Goal: Task Accomplishment & Management: Use online tool/utility

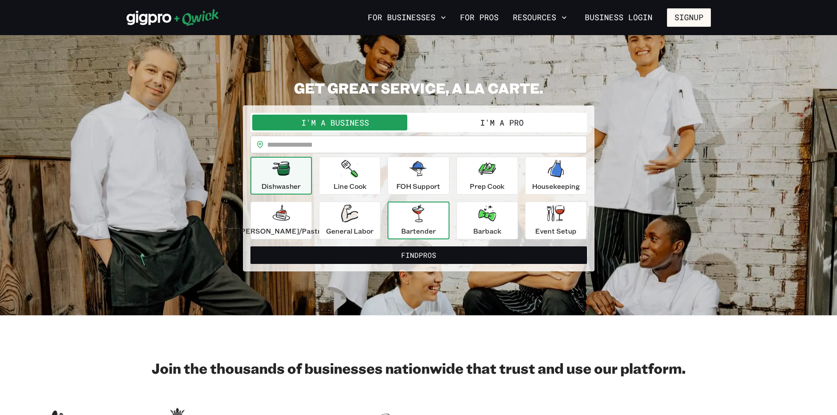
click at [416, 221] on icon "button" at bounding box center [418, 214] width 12 height 18
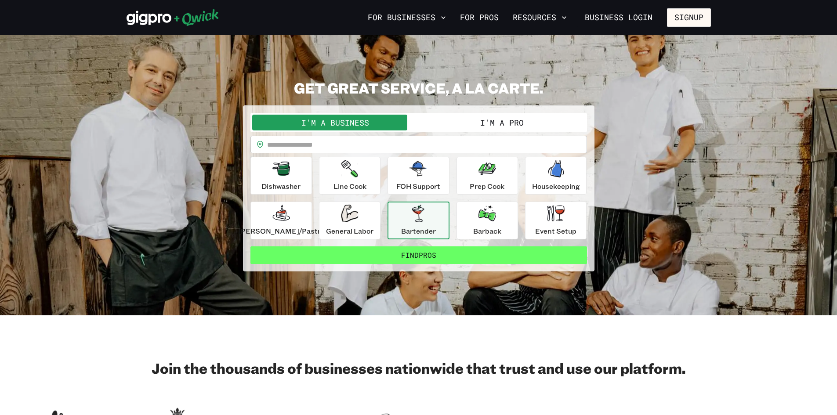
click at [433, 256] on button "Find Pros" at bounding box center [418, 255] width 336 height 18
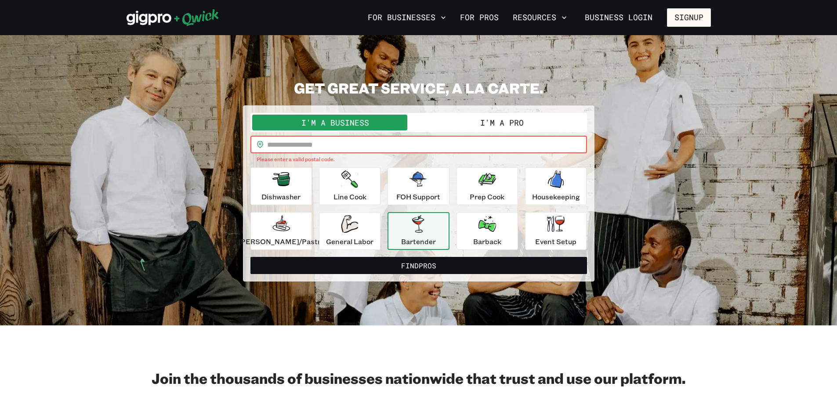
click at [373, 146] on input "text" at bounding box center [427, 145] width 320 height 18
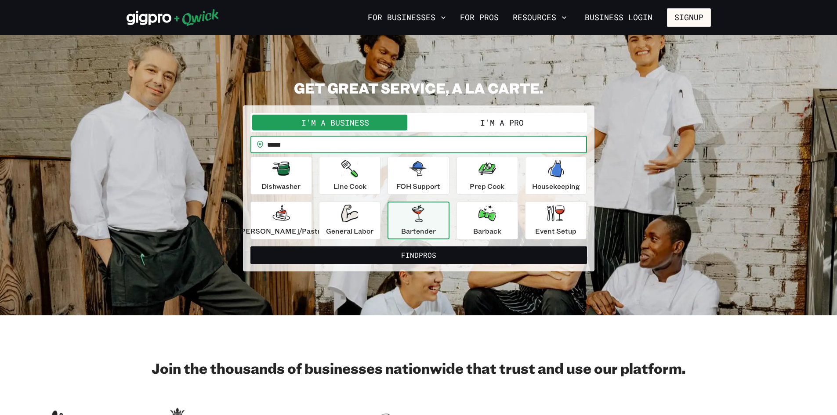
type input "*****"
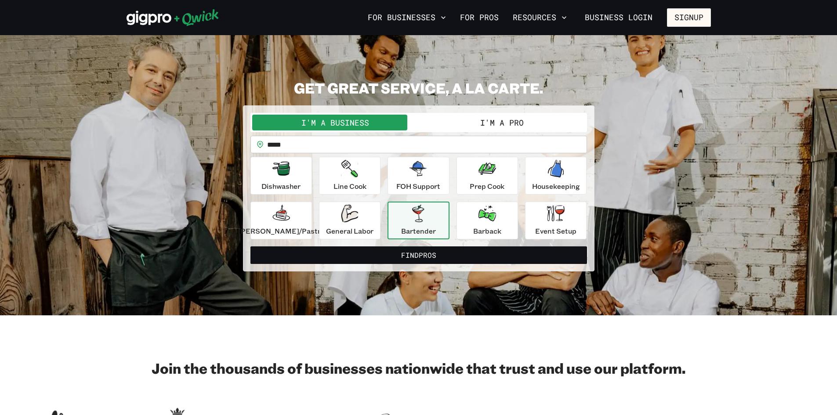
click at [432, 218] on div "Bartender" at bounding box center [418, 221] width 35 height 32
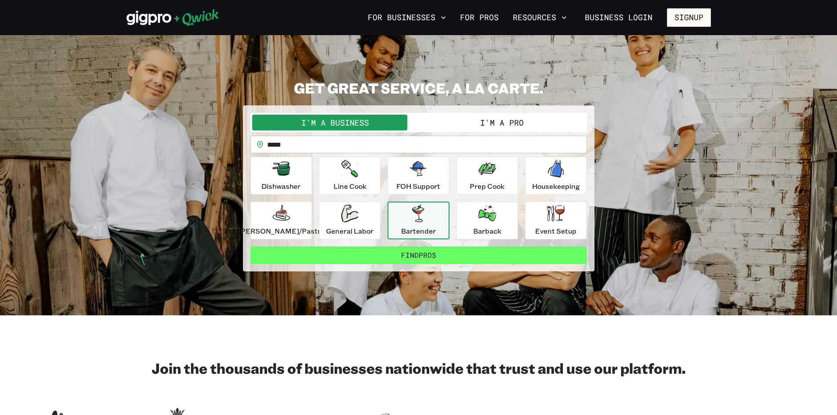
click at [429, 253] on button "Find Pros" at bounding box center [418, 255] width 336 height 18
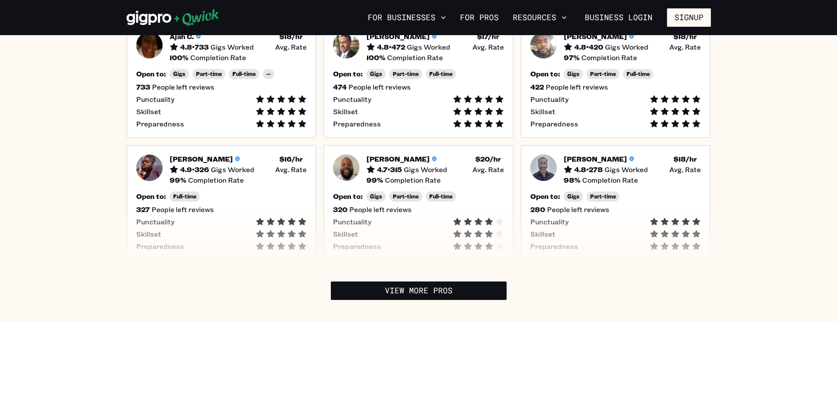
scroll to position [308, 0]
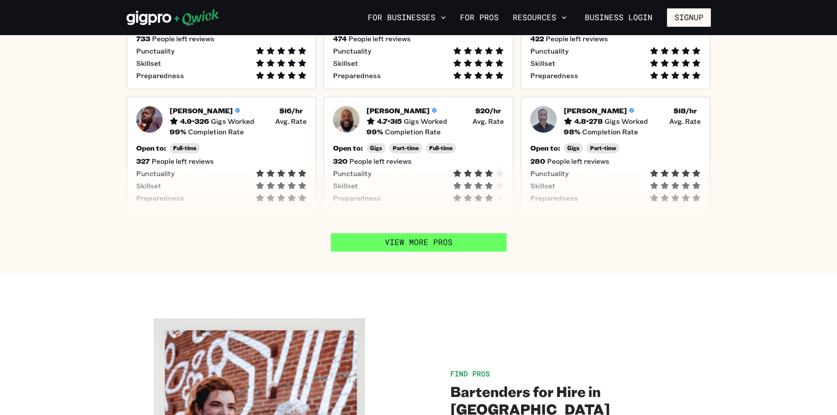
click at [441, 239] on link "View More Pros" at bounding box center [419, 242] width 176 height 18
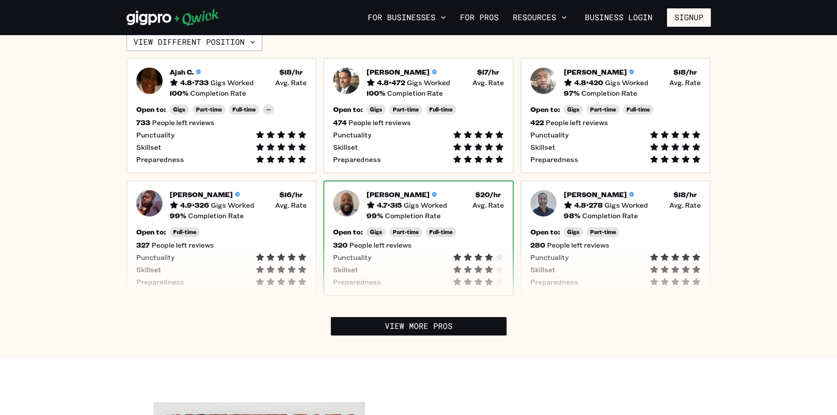
scroll to position [220, 0]
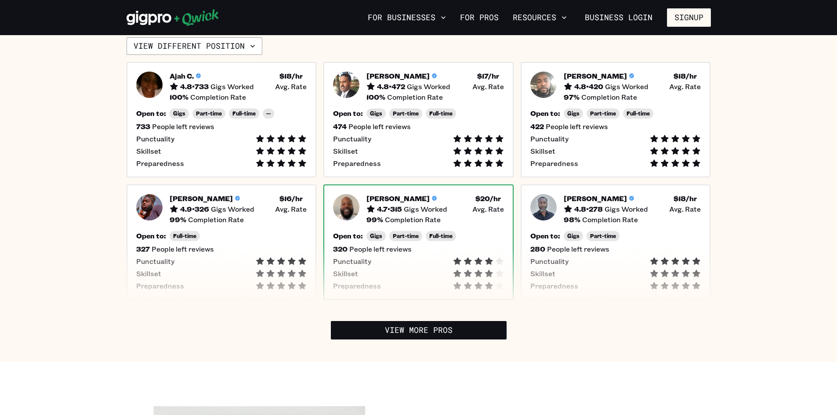
click at [376, 216] on h5 "99 %" at bounding box center [374, 219] width 17 height 9
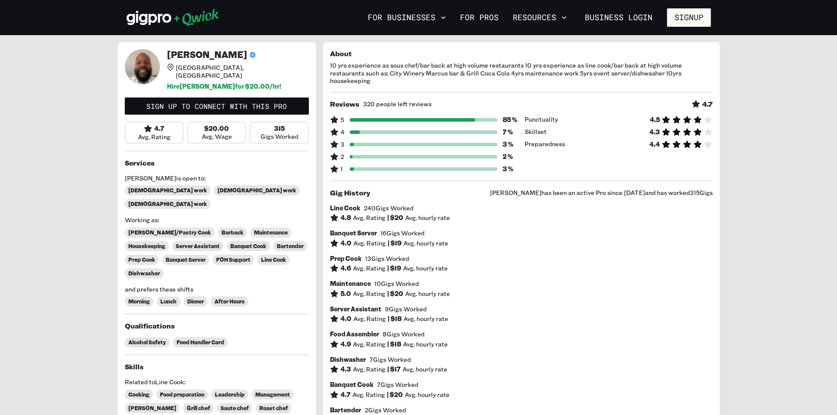
scroll to position [220, 0]
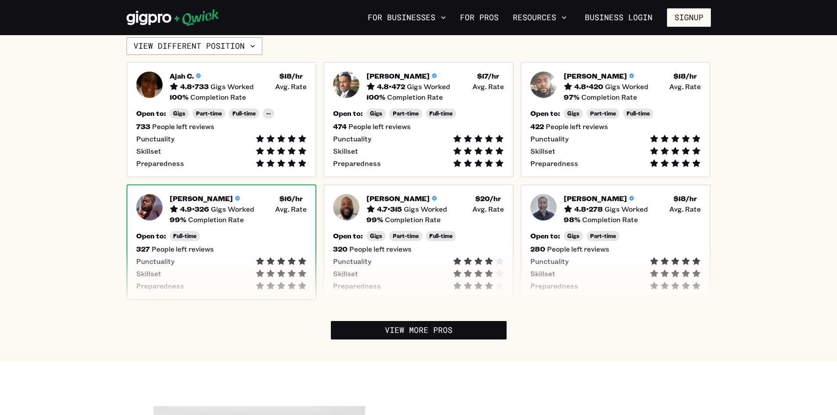
click at [260, 218] on div "99 % Completion Rate" at bounding box center [238, 219] width 137 height 9
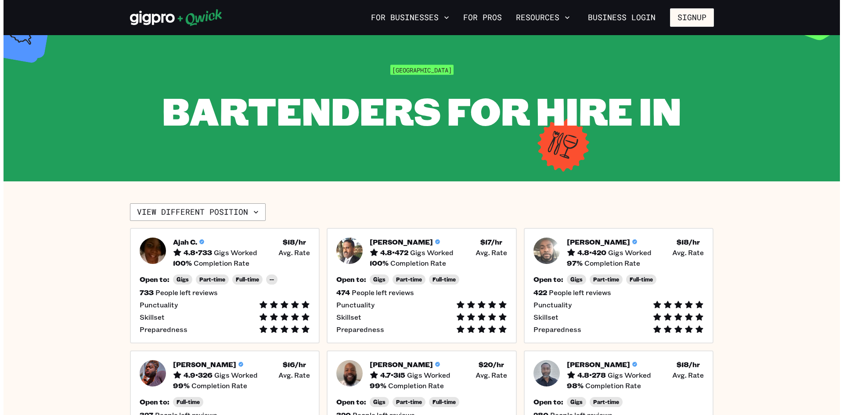
scroll to position [44, 0]
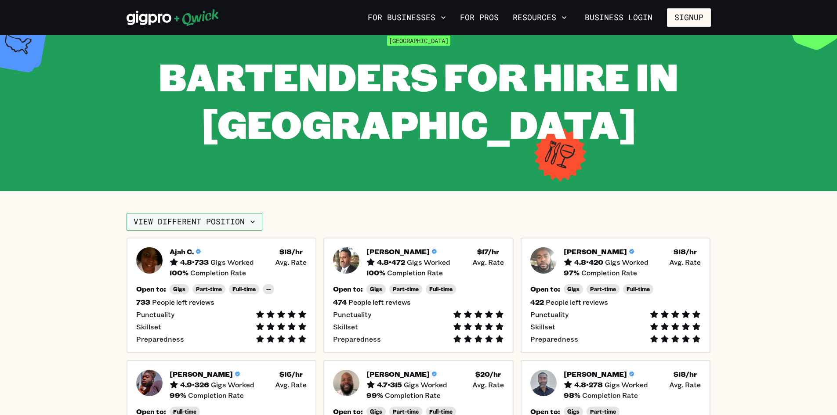
click at [236, 218] on button "View different position" at bounding box center [195, 222] width 136 height 18
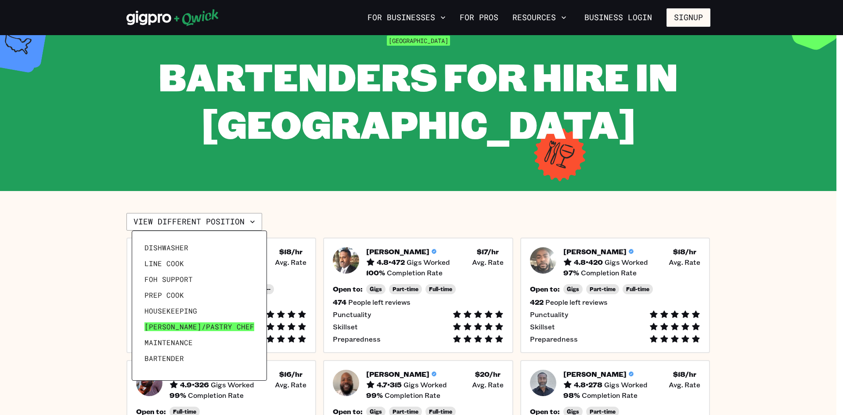
scroll to position [42, 0]
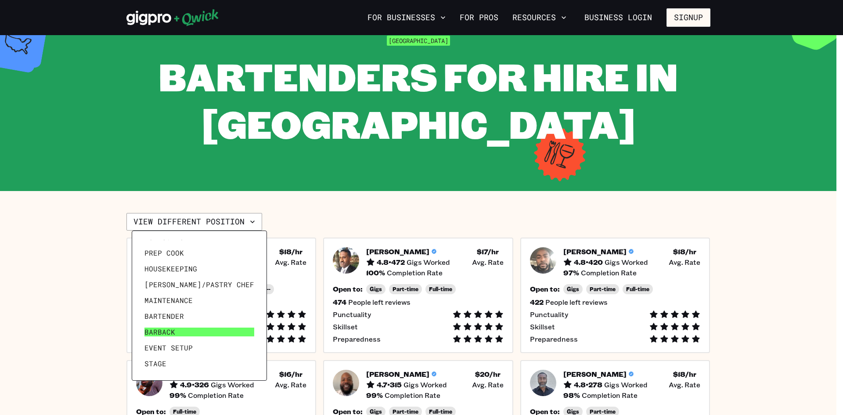
click at [171, 328] on span "Barback" at bounding box center [160, 332] width 31 height 9
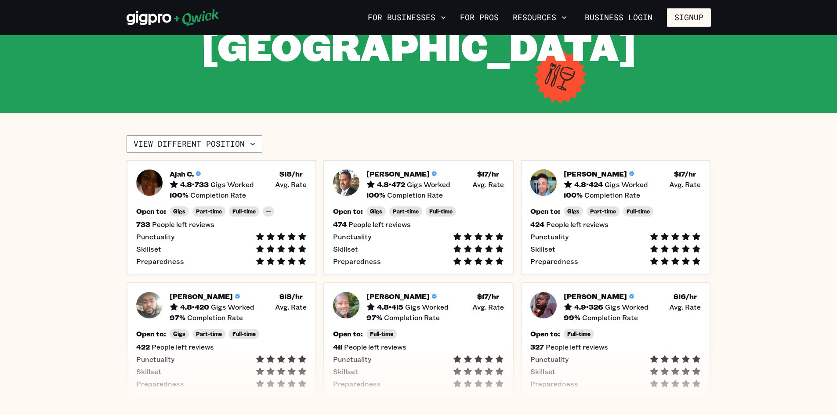
scroll to position [88, 0]
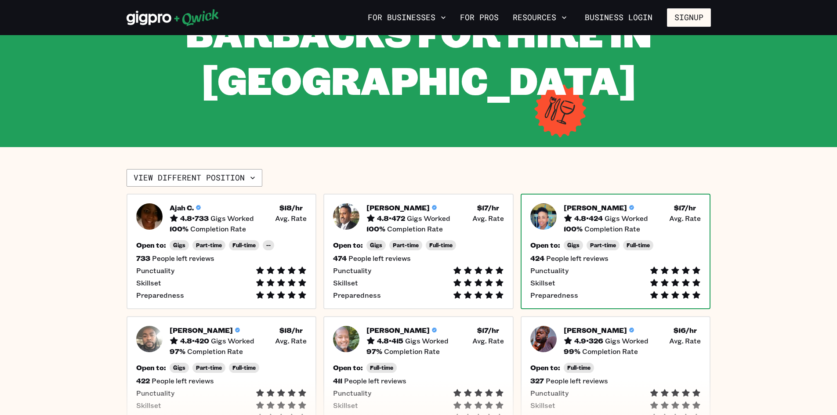
click at [653, 269] on icon at bounding box center [654, 270] width 7 height 7
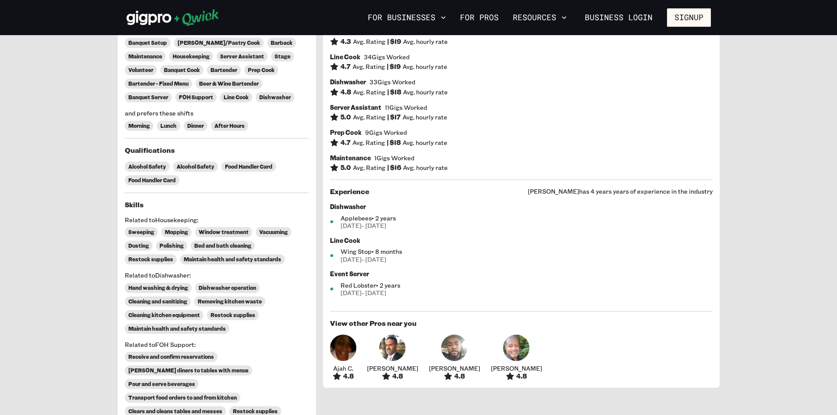
scroll to position [220, 0]
